Goal: Navigation & Orientation: Find specific page/section

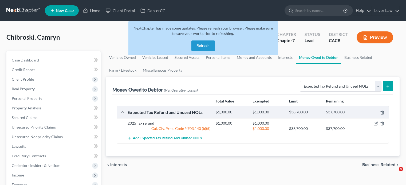
select select "expected_tax_refund"
click at [31, 7] on link at bounding box center [23, 11] width 34 height 10
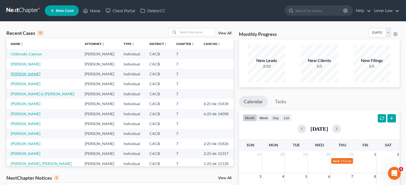
click at [35, 75] on link "[PERSON_NAME]" at bounding box center [26, 74] width 30 height 5
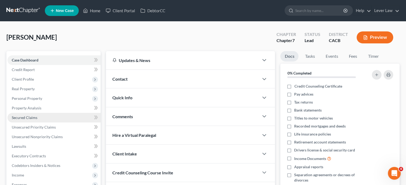
scroll to position [27, 0]
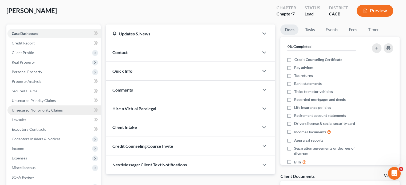
click at [33, 109] on span "Unsecured Nonpriority Claims" at bounding box center [37, 110] width 51 height 5
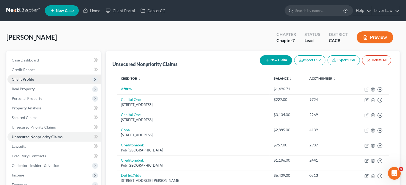
click at [34, 81] on span "Client Profile" at bounding box center [53, 80] width 93 height 10
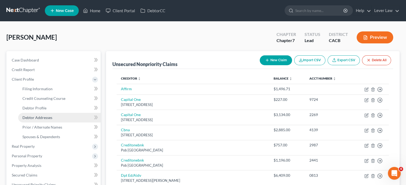
click at [38, 118] on span "Debtor Addresses" at bounding box center [37, 118] width 30 height 5
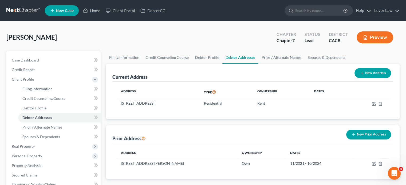
click at [26, 11] on link at bounding box center [23, 11] width 34 height 10
